Goal: Information Seeking & Learning: Find specific fact

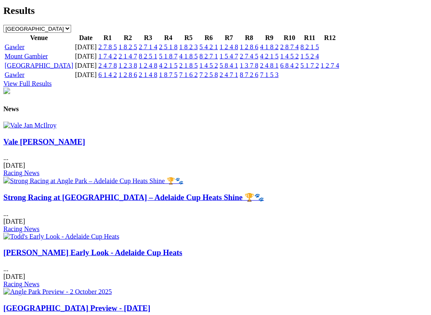
scroll to position [967, 0]
click at [172, 192] on link "Strong Racing at [GEOGRAPHIC_DATA] – Adelaide Cup Heats Shine 🏆🐾" at bounding box center [133, 196] width 260 height 9
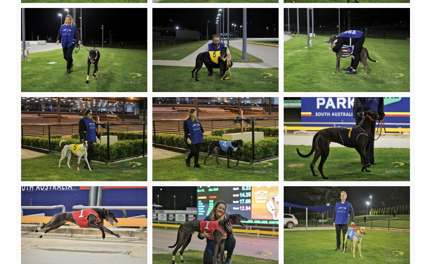
scroll to position [2099, 0]
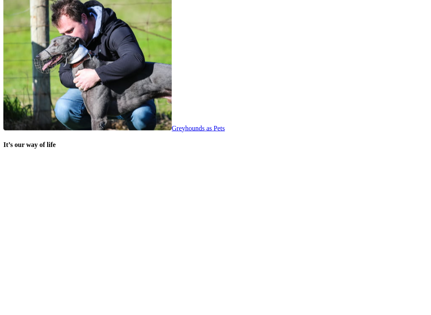
scroll to position [1638, 0]
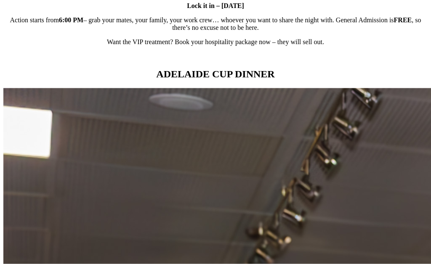
scroll to position [748, 0]
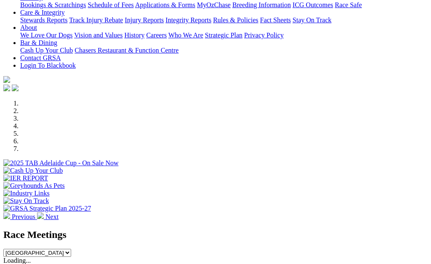
scroll to position [156, 49]
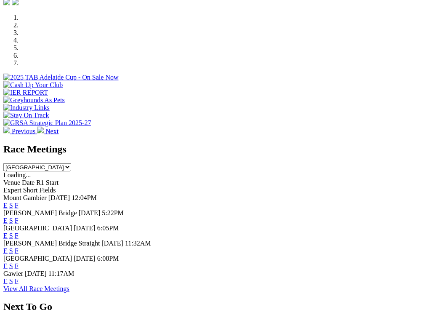
click at [19, 202] on link "F" at bounding box center [17, 205] width 4 height 7
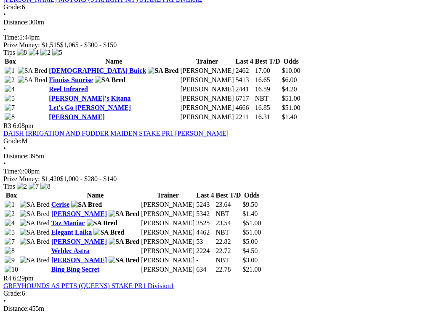
scroll to position [561, 0]
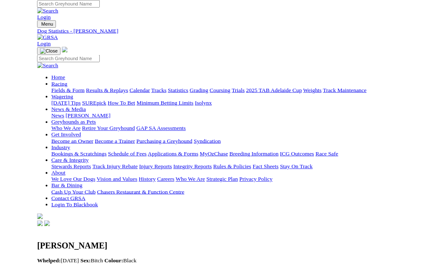
scroll to position [0, 2]
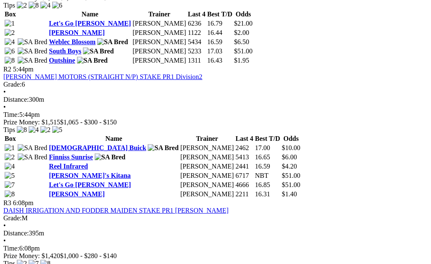
scroll to position [479, 0]
